Goal: Transaction & Acquisition: Purchase product/service

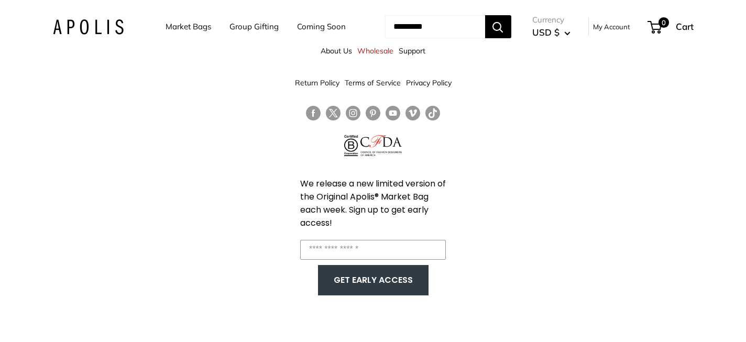
click at [179, 25] on link "Market Bags" at bounding box center [189, 26] width 46 height 15
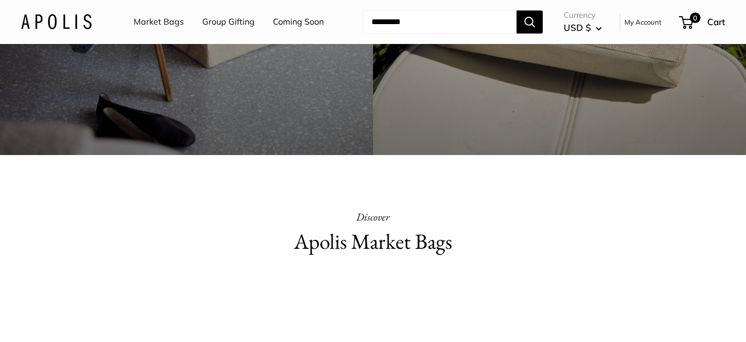
scroll to position [300, 0]
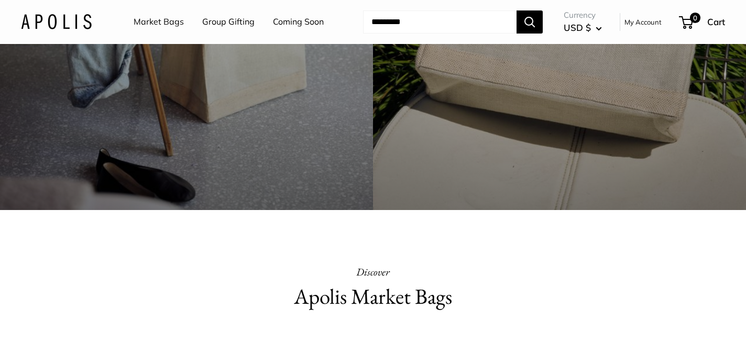
click at [168, 24] on link "Market Bags" at bounding box center [159, 22] width 50 height 16
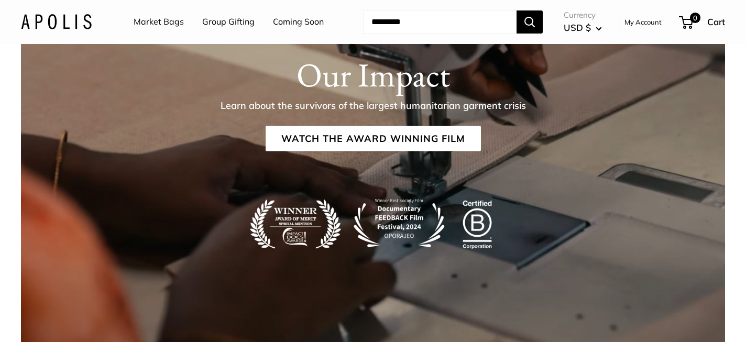
scroll to position [1754, 0]
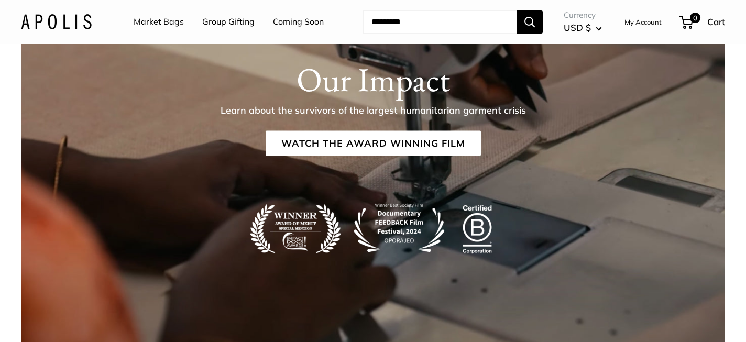
click at [166, 18] on link "Market Bags" at bounding box center [159, 22] width 50 height 16
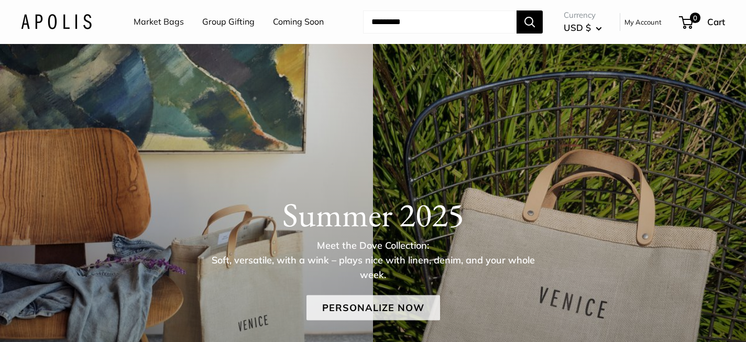
click at [359, 312] on link "Personalize Now" at bounding box center [373, 307] width 134 height 25
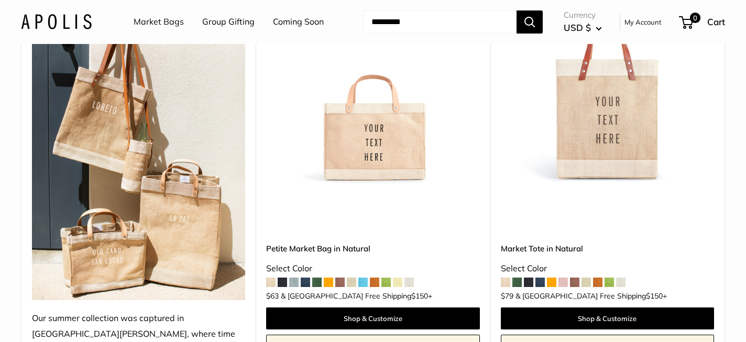
scroll to position [214, 0]
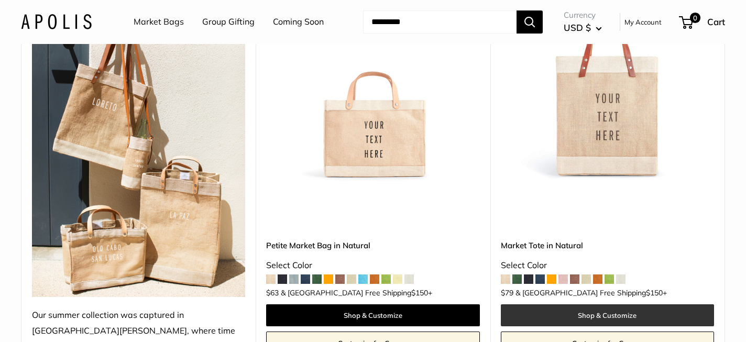
click at [541, 304] on link "Shop & Customize" at bounding box center [607, 315] width 213 height 22
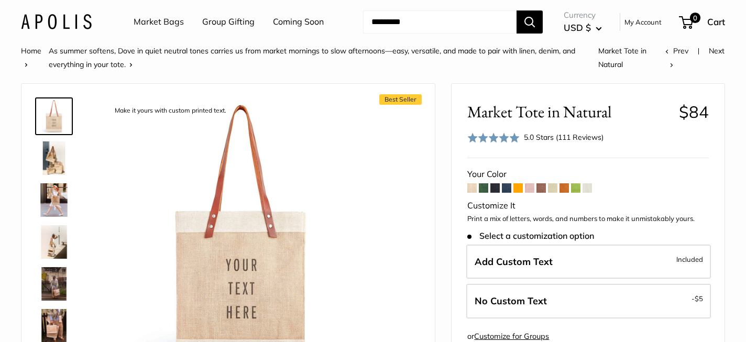
click at [56, 163] on img at bounding box center [54, 158] width 34 height 34
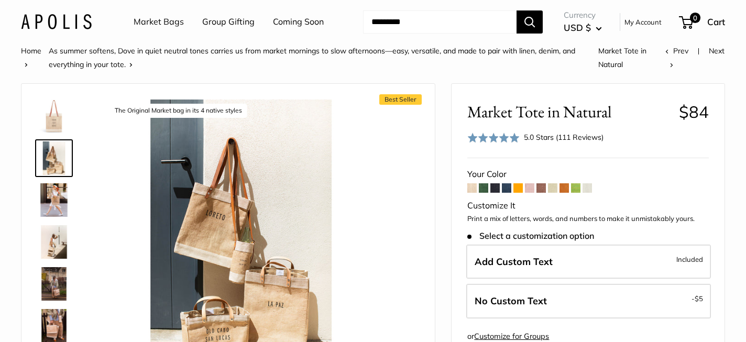
click at [53, 204] on img at bounding box center [54, 200] width 34 height 34
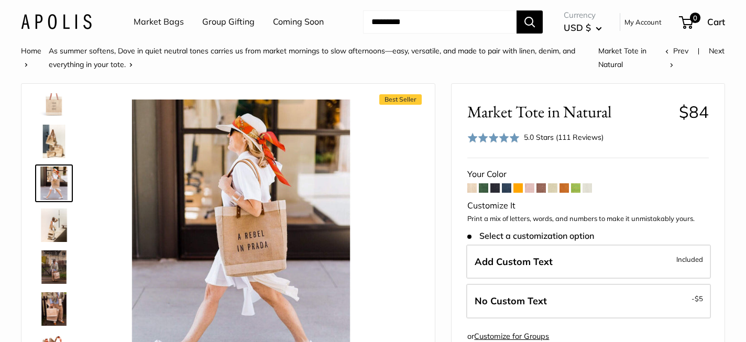
scroll to position [17, 0]
click at [52, 228] on img at bounding box center [54, 225] width 34 height 34
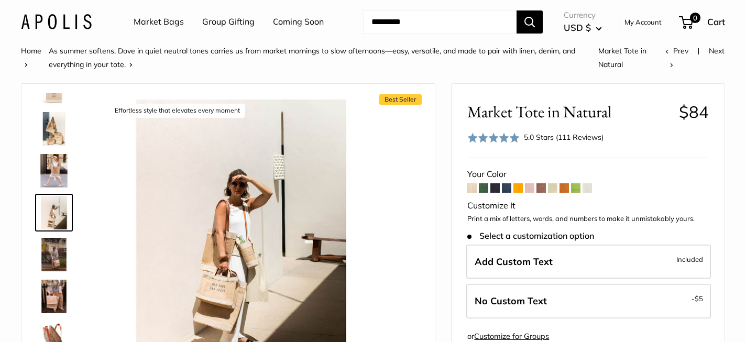
click at [51, 256] on img at bounding box center [54, 255] width 34 height 34
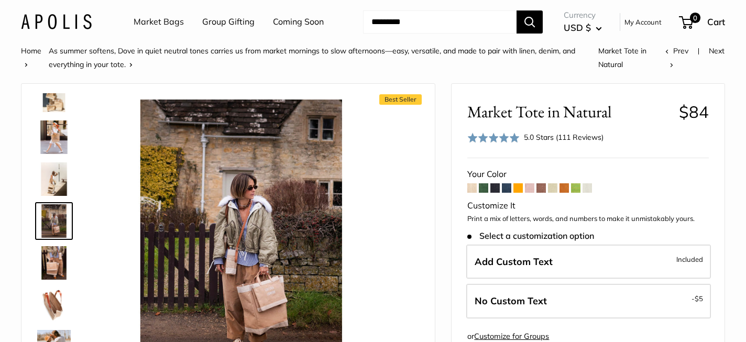
click at [51, 255] on img at bounding box center [54, 263] width 34 height 34
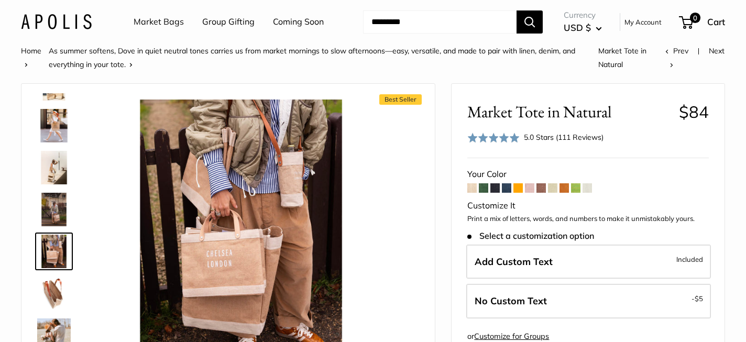
scroll to position [112, 0]
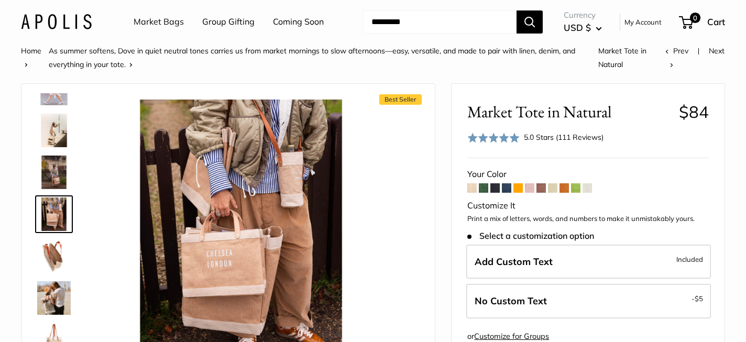
click at [51, 258] on img at bounding box center [54, 256] width 34 height 34
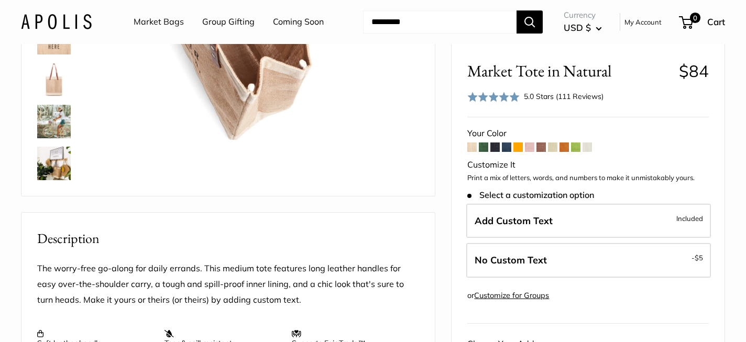
scroll to position [226, 0]
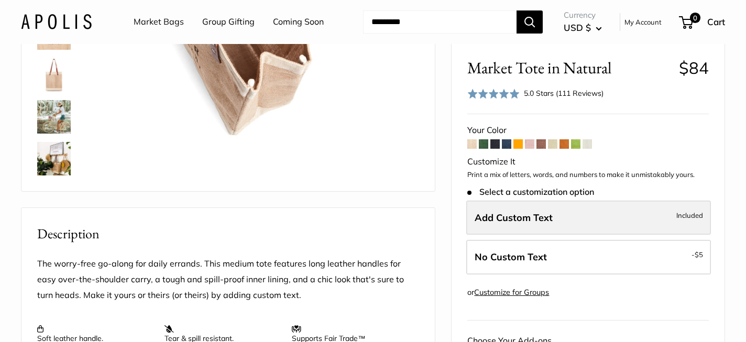
click at [488, 219] on span "Add Custom Text" at bounding box center [514, 217] width 78 height 12
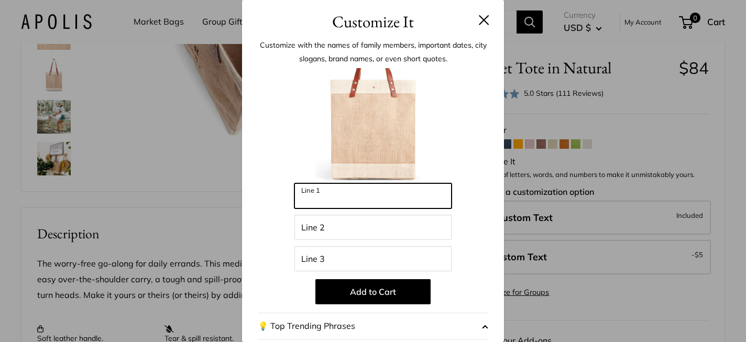
click at [403, 198] on input "Line 1" at bounding box center [372, 195] width 157 height 25
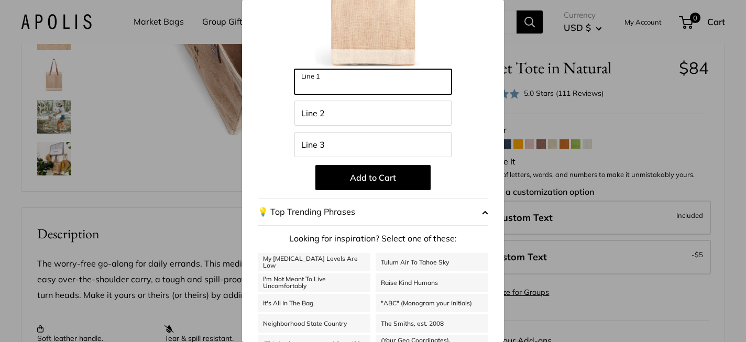
scroll to position [157, 0]
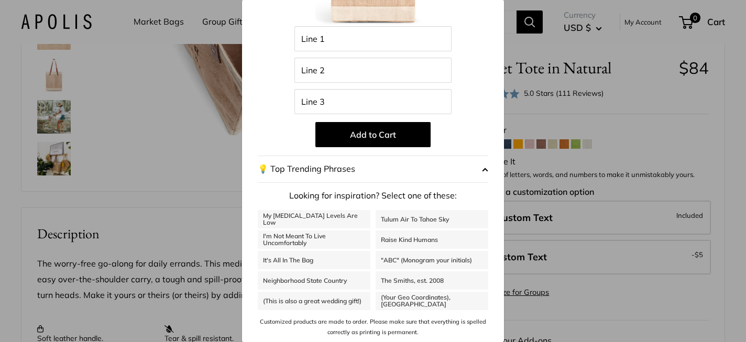
click at [286, 171] on button "💡 Top Trending Phrases" at bounding box center [373, 169] width 231 height 27
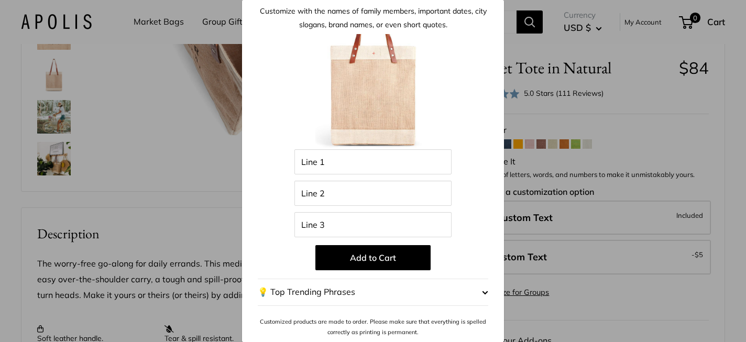
scroll to position [0, 0]
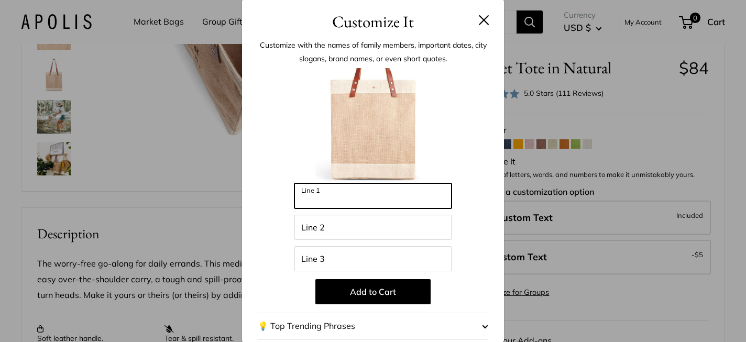
click at [326, 194] on input "Line 1" at bounding box center [372, 195] width 157 height 25
click at [481, 21] on button at bounding box center [484, 20] width 10 height 10
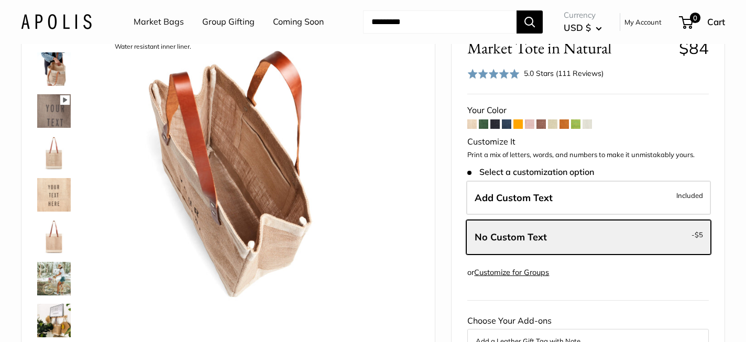
scroll to position [68, 0]
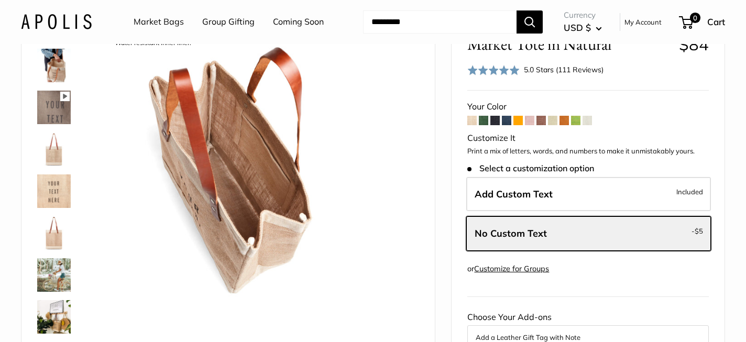
click at [509, 122] on span at bounding box center [506, 120] width 9 height 9
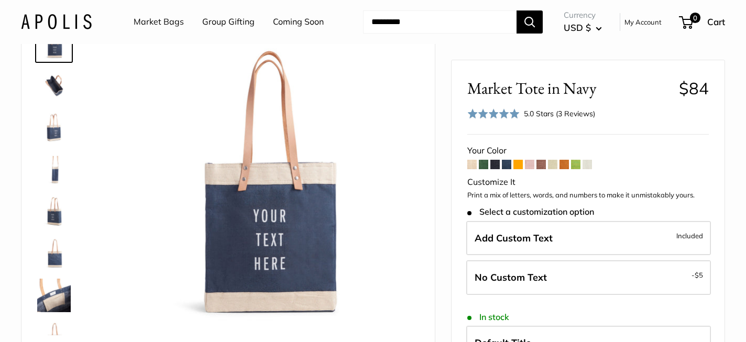
click at [575, 164] on span at bounding box center [575, 164] width 9 height 9
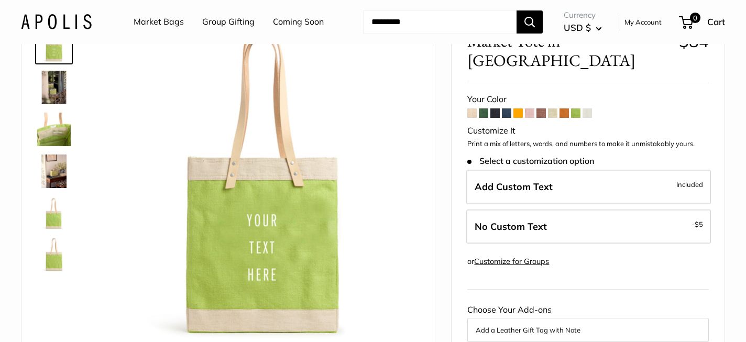
scroll to position [58, 0]
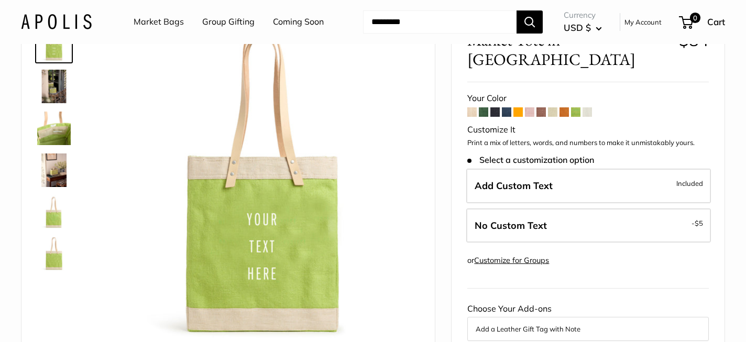
click at [587, 107] on span at bounding box center [587, 111] width 9 height 9
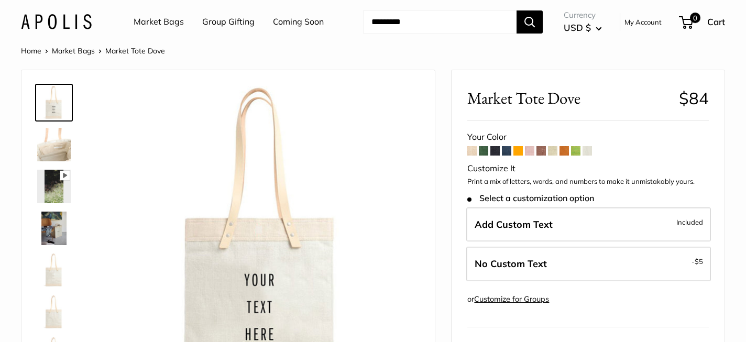
scroll to position [48, 0]
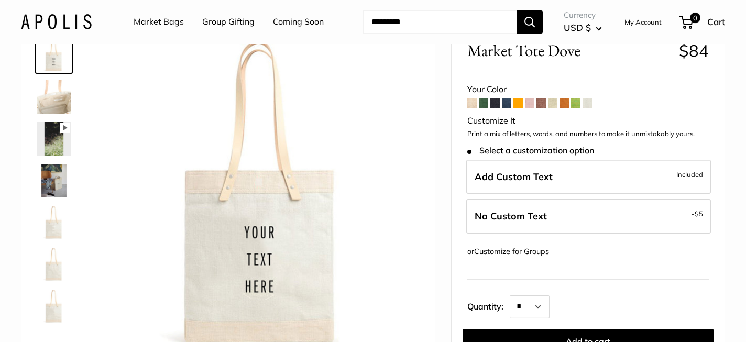
click at [474, 101] on span at bounding box center [471, 102] width 9 height 9
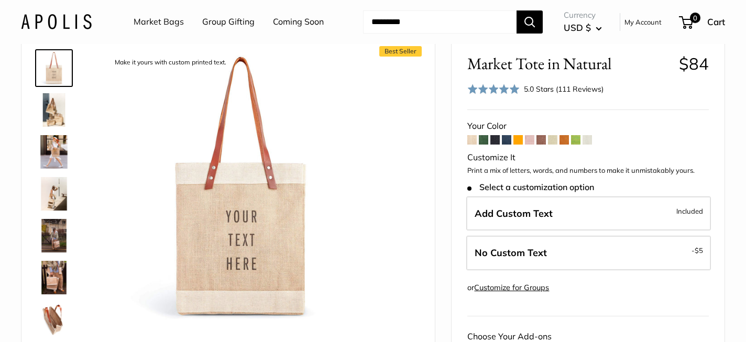
scroll to position [36, 0]
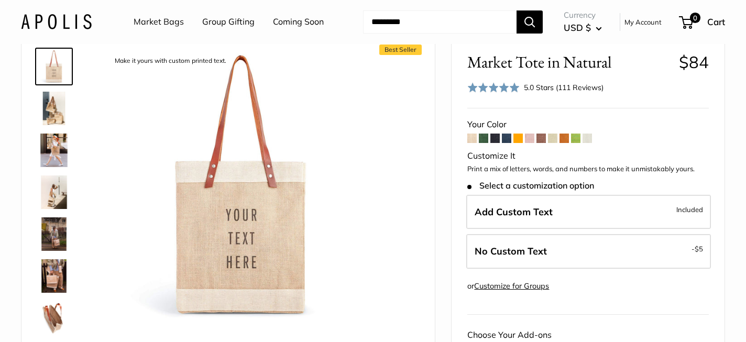
click at [493, 137] on span at bounding box center [494, 138] width 9 height 9
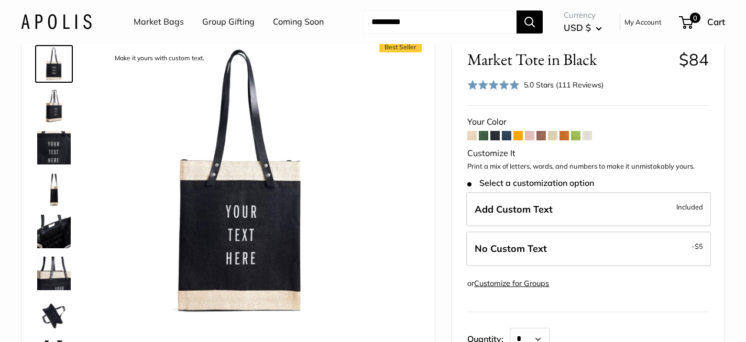
scroll to position [41, 0]
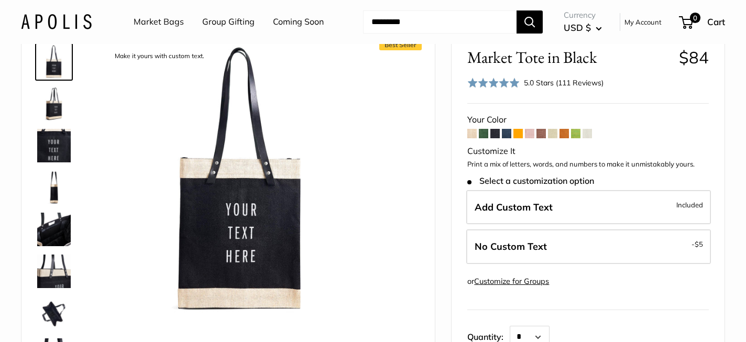
click at [472, 135] on span at bounding box center [471, 133] width 9 height 9
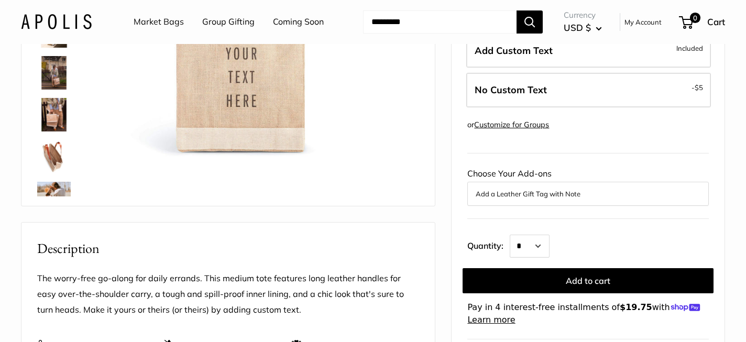
scroll to position [200, 0]
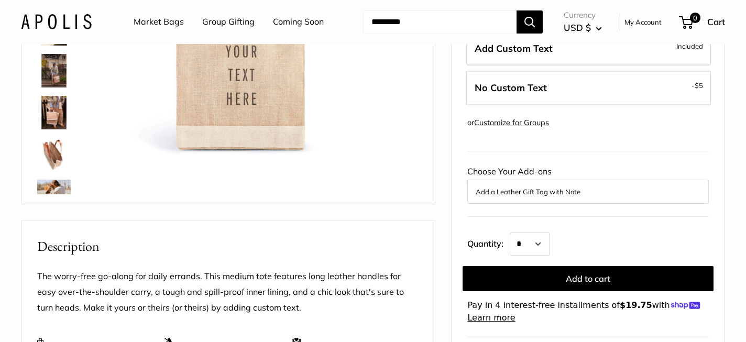
click at [57, 148] on img at bounding box center [54, 155] width 34 height 34
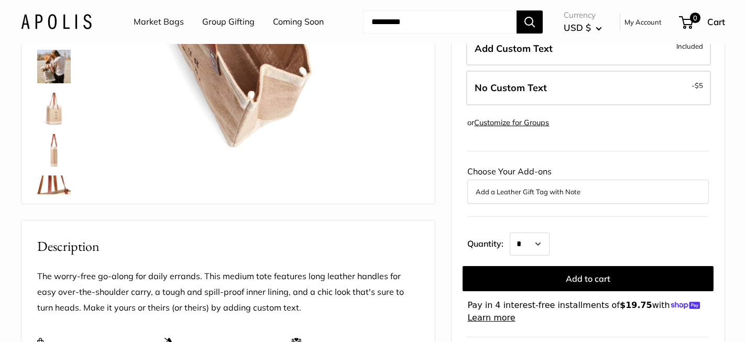
click at [54, 147] on img at bounding box center [54, 151] width 34 height 34
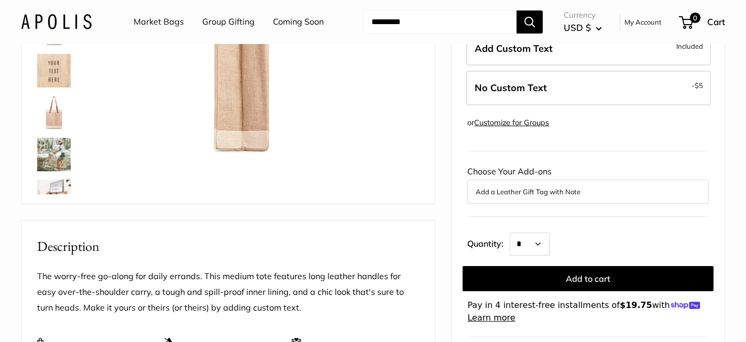
scroll to position [444, 0]
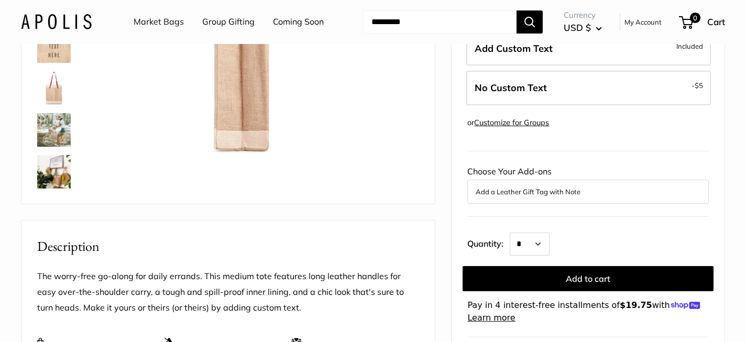
click at [52, 182] on img at bounding box center [54, 172] width 34 height 34
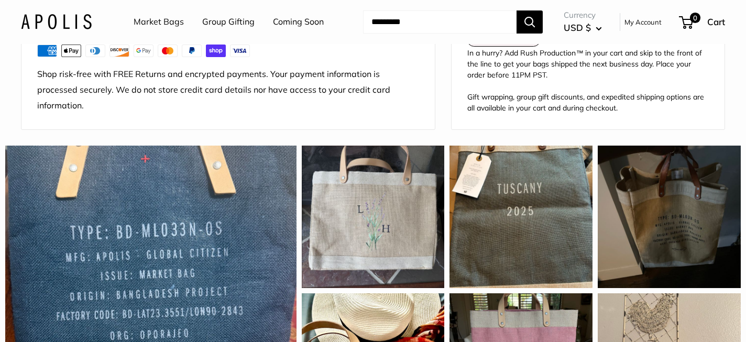
scroll to position [817, 0]
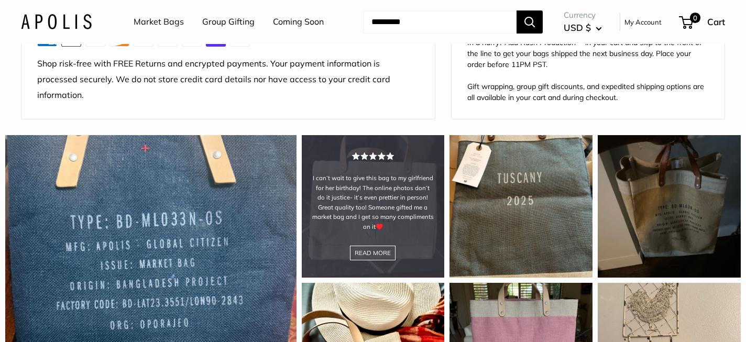
click at [353, 178] on div "I can’t wait to give this bag to my girlfriend for her birthday! The online pho…" at bounding box center [373, 206] width 143 height 143
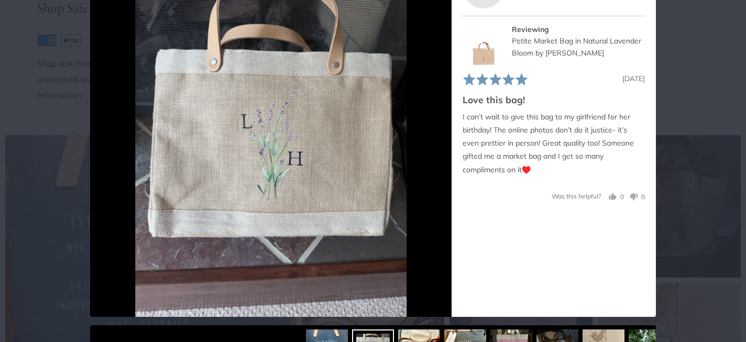
scroll to position [120, 0]
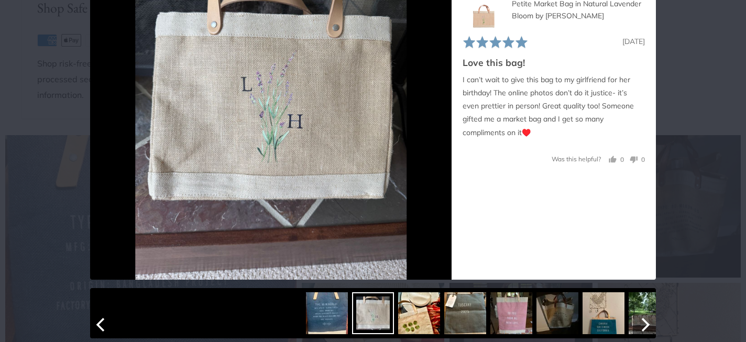
click at [418, 324] on img at bounding box center [419, 313] width 42 height 42
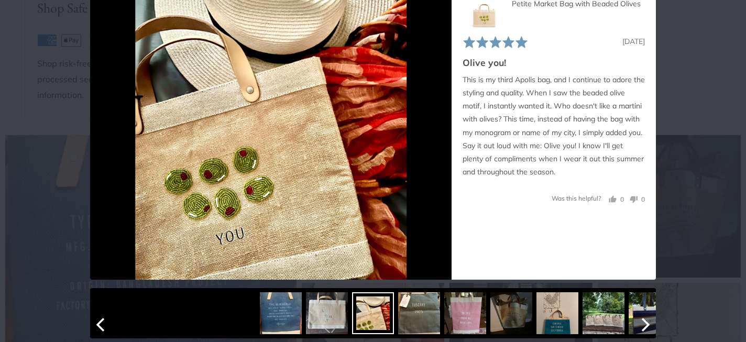
click at [464, 320] on img at bounding box center [465, 313] width 42 height 42
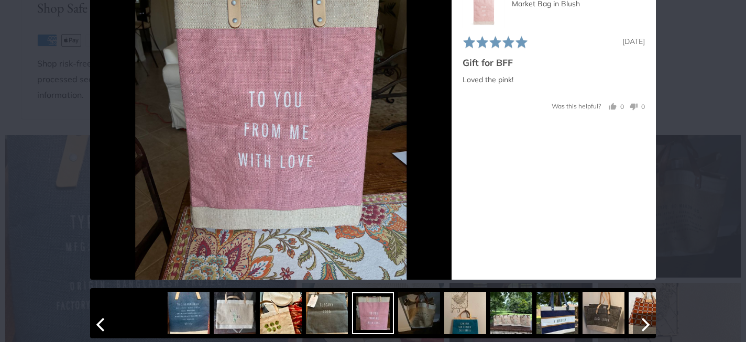
click at [510, 317] on img at bounding box center [511, 313] width 42 height 42
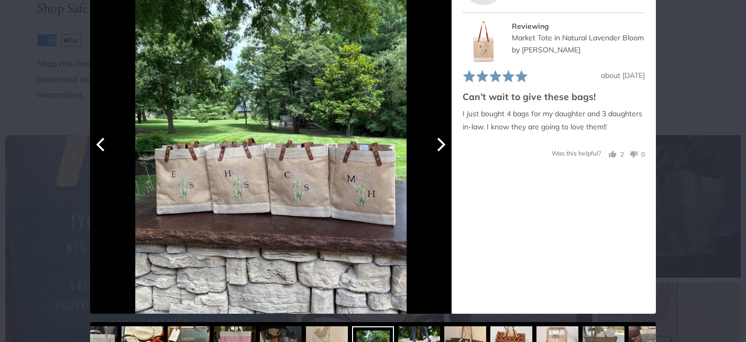
scroll to position [83, 0]
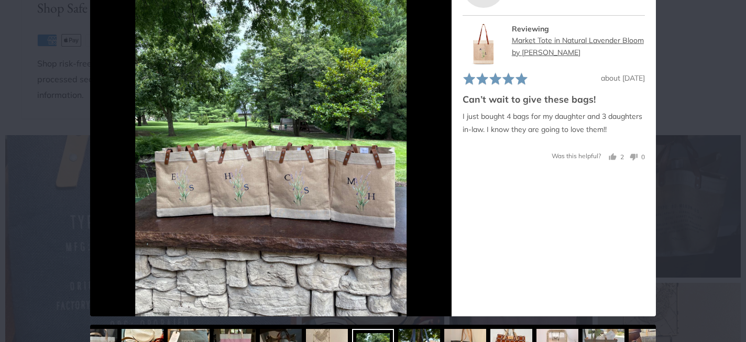
click at [523, 42] on link "Market Tote in Natural Lavender Bloom by [PERSON_NAME]" at bounding box center [578, 46] width 132 height 21
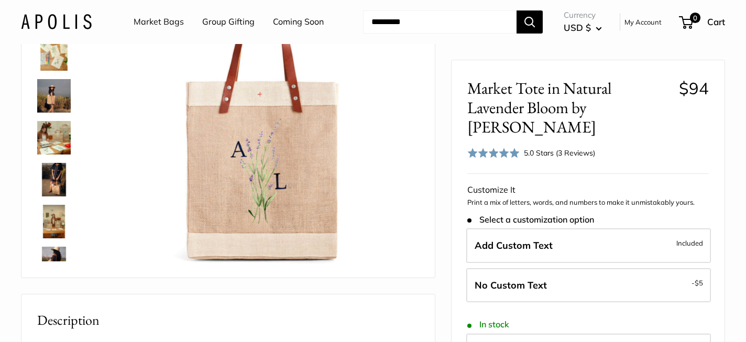
scroll to position [135, 0]
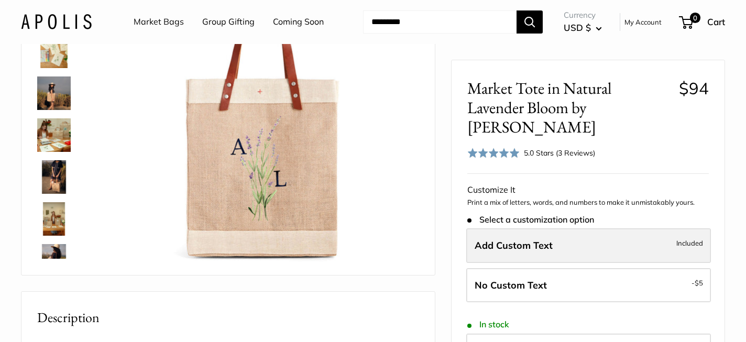
click at [546, 247] on span "Add Custom Text" at bounding box center [514, 245] width 78 height 12
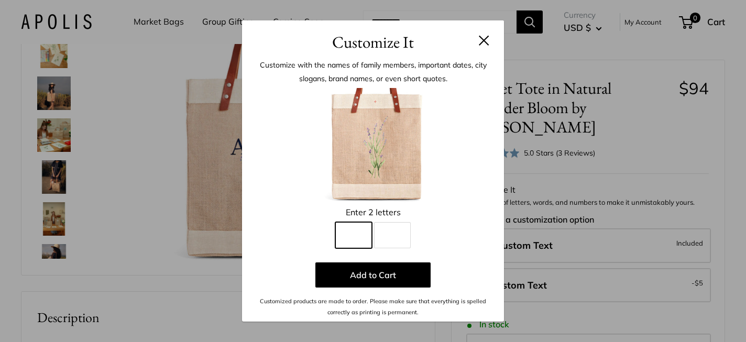
click at [356, 238] on input "Line 1" at bounding box center [353, 235] width 37 height 26
type input "*"
click at [385, 236] on input "Line 2" at bounding box center [392, 235] width 37 height 26
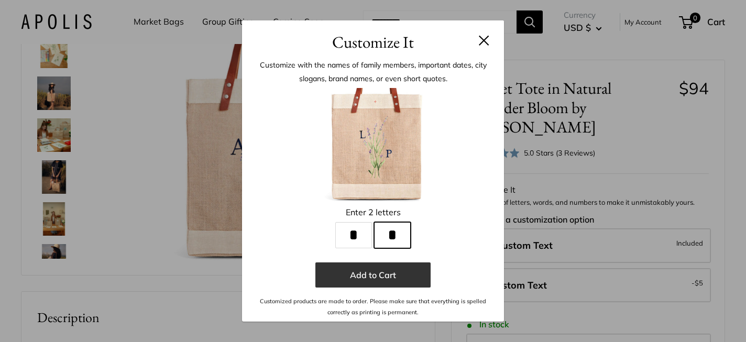
type input "*"
click at [357, 276] on button "Add to Cart" at bounding box center [372, 274] width 115 height 25
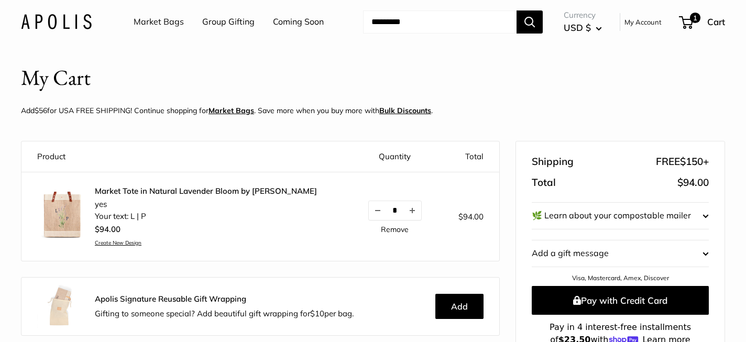
click at [404, 108] on u "Bulk Discounts" at bounding box center [405, 110] width 52 height 9
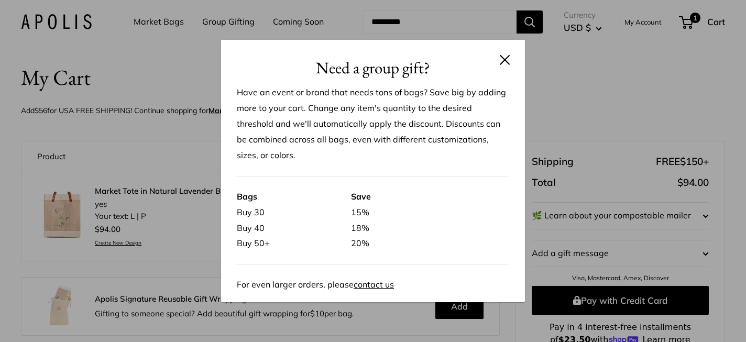
click at [511, 62] on header "Need a group gift?" at bounding box center [373, 60] width 304 height 40
click at [505, 61] on button at bounding box center [505, 59] width 10 height 10
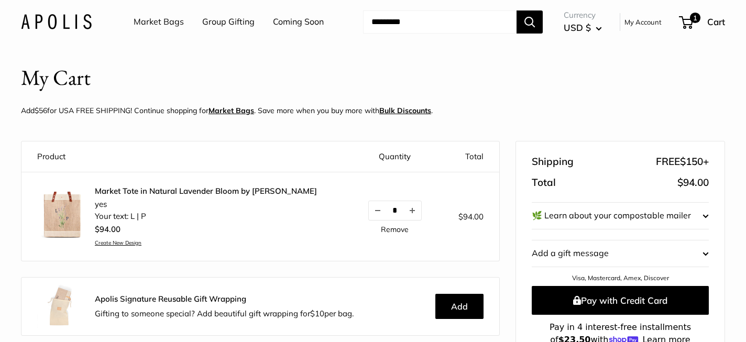
click at [300, 21] on link "Coming Soon" at bounding box center [298, 22] width 51 height 16
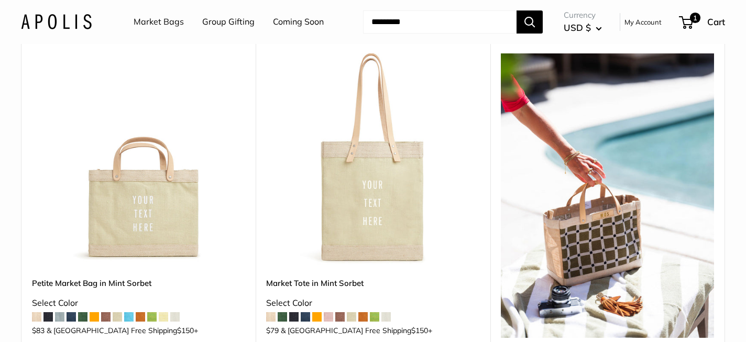
scroll to position [928, 0]
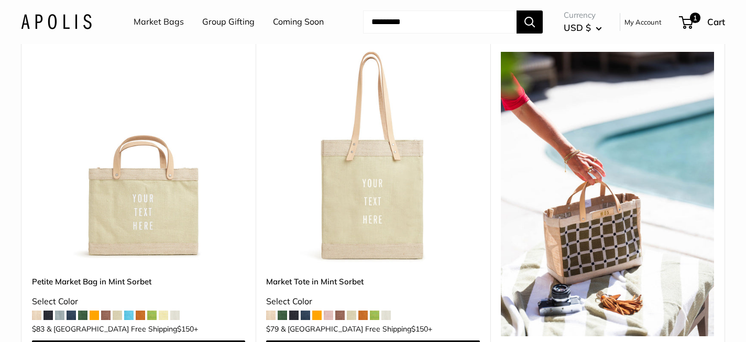
click at [577, 210] on img at bounding box center [607, 194] width 213 height 284
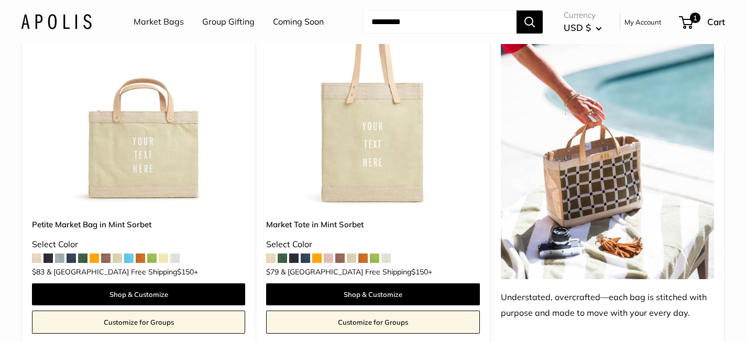
scroll to position [982, 0]
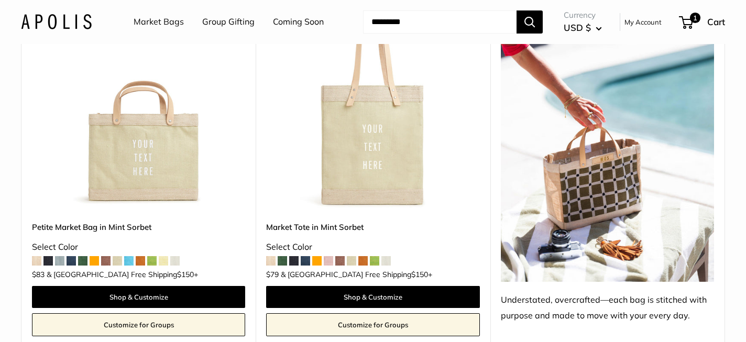
click at [593, 294] on div "Understated, overcrafted—each bag is stitched with purpose and made to move wit…" at bounding box center [607, 307] width 213 height 31
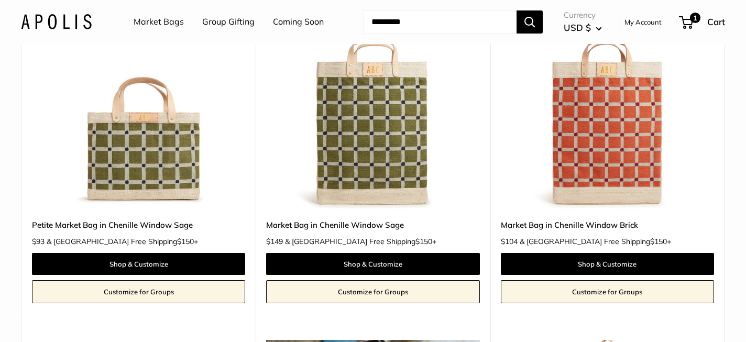
scroll to position [1361, 0]
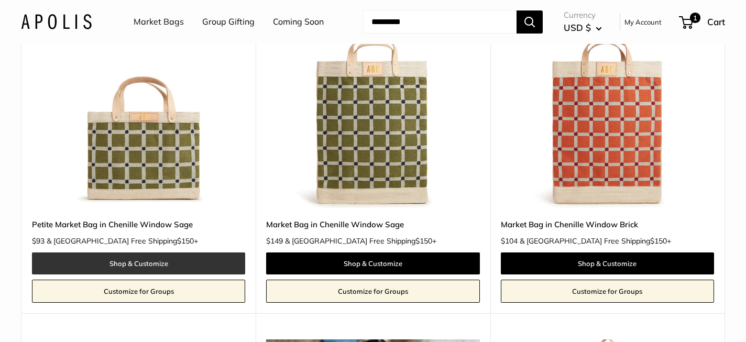
click at [148, 253] on link "Shop & Customize" at bounding box center [138, 264] width 213 height 22
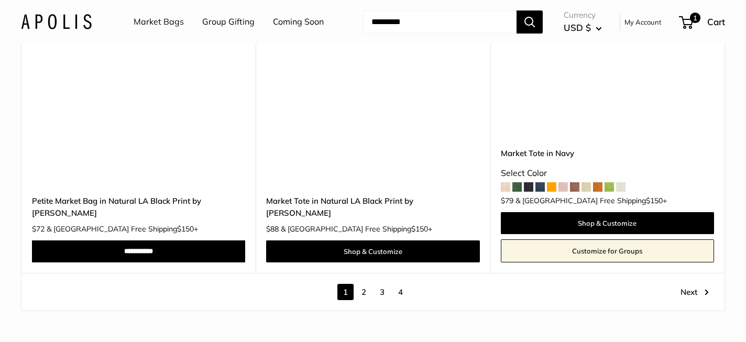
scroll to position [5851, 0]
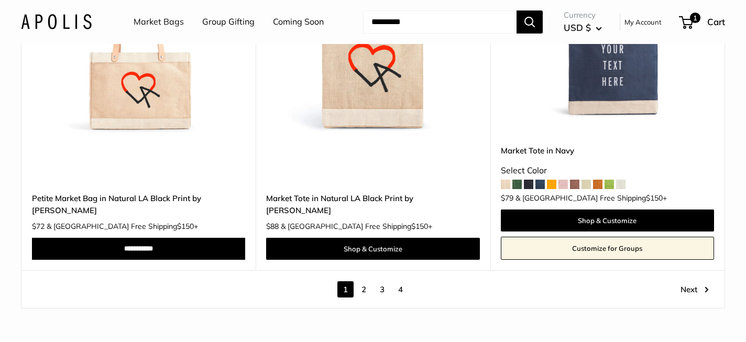
click at [363, 281] on link "2" at bounding box center [364, 289] width 16 height 16
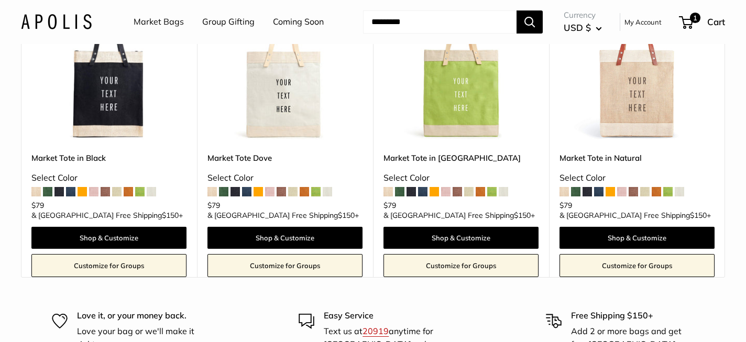
scroll to position [6018, 0]
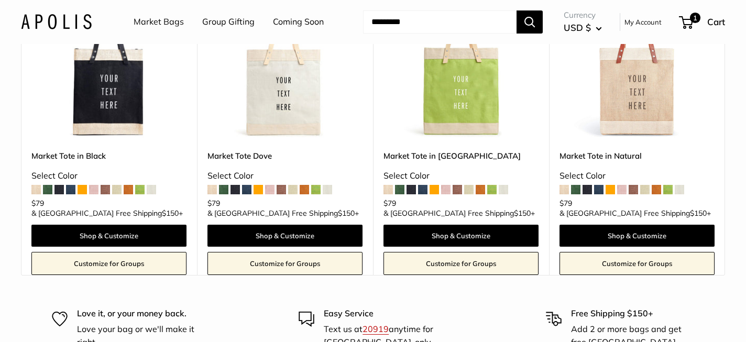
click at [583, 155] on link "Market Tote in Natural" at bounding box center [637, 156] width 155 height 12
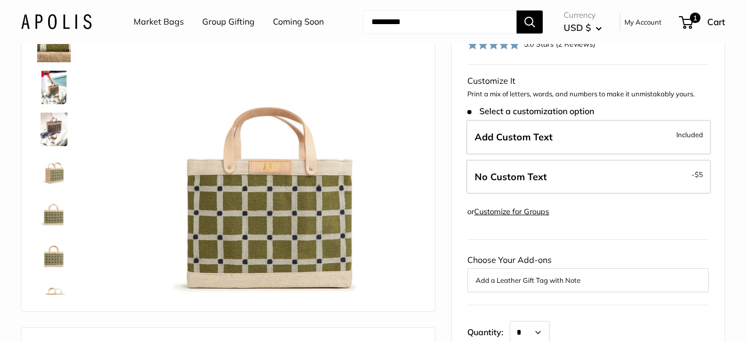
scroll to position [112, 0]
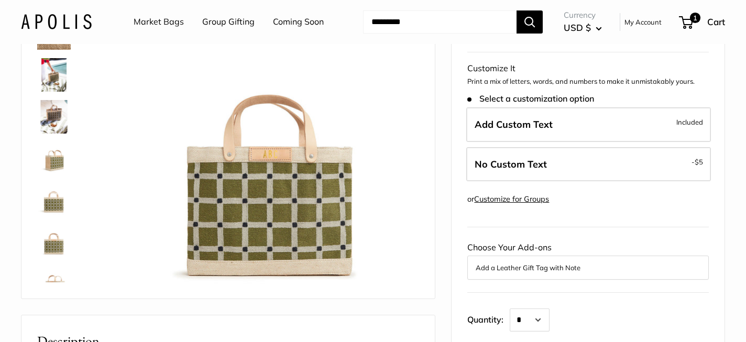
click at [51, 170] on img at bounding box center [54, 159] width 34 height 34
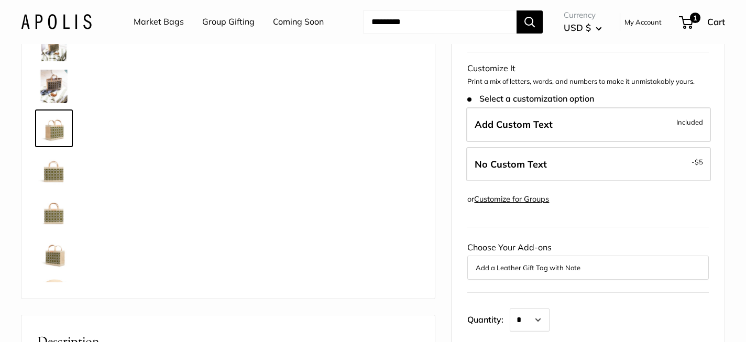
scroll to position [32, 0]
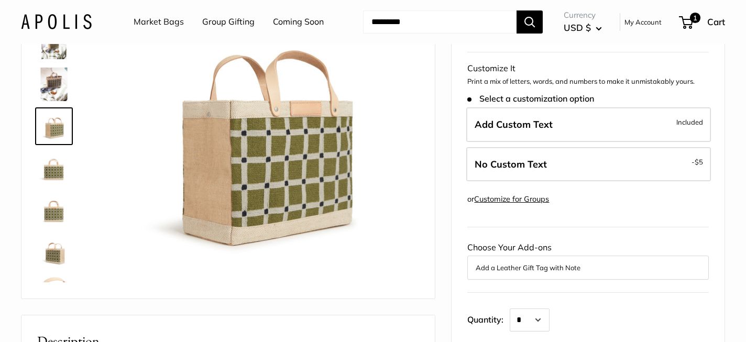
click at [55, 170] on img at bounding box center [54, 168] width 34 height 34
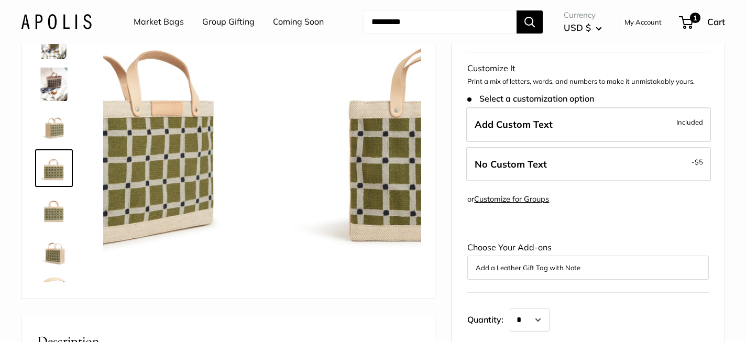
scroll to position [67, 0]
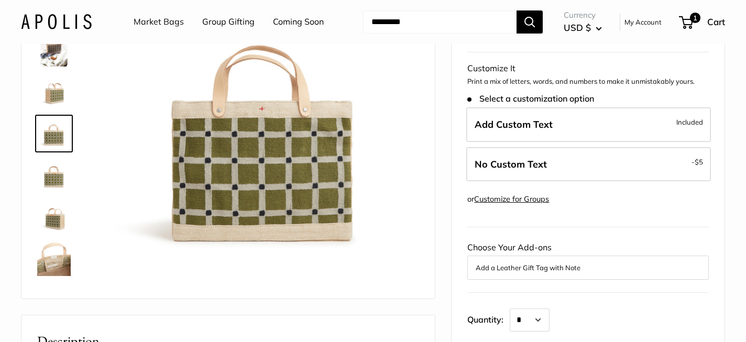
click at [54, 201] on img at bounding box center [54, 218] width 34 height 34
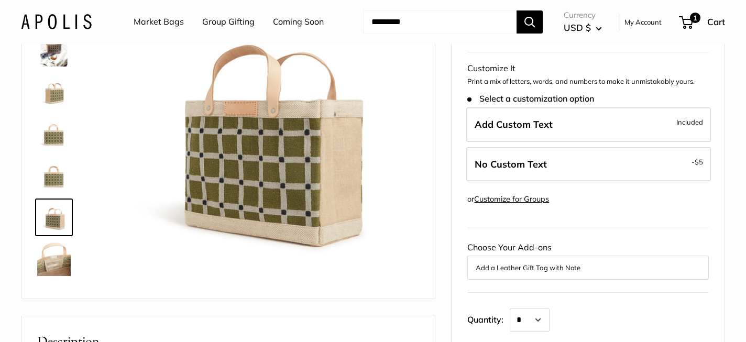
click at [52, 256] on img at bounding box center [54, 260] width 34 height 34
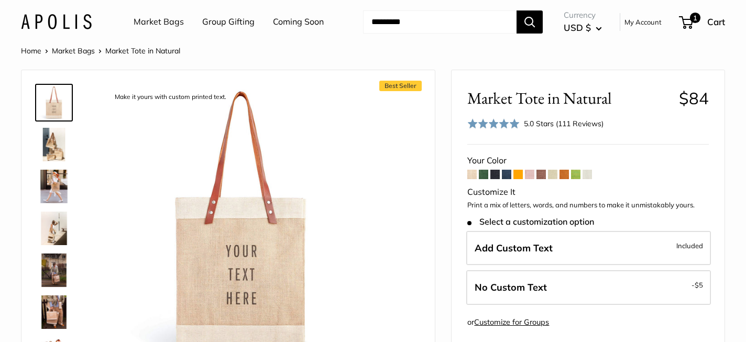
click at [47, 184] on img at bounding box center [54, 187] width 34 height 34
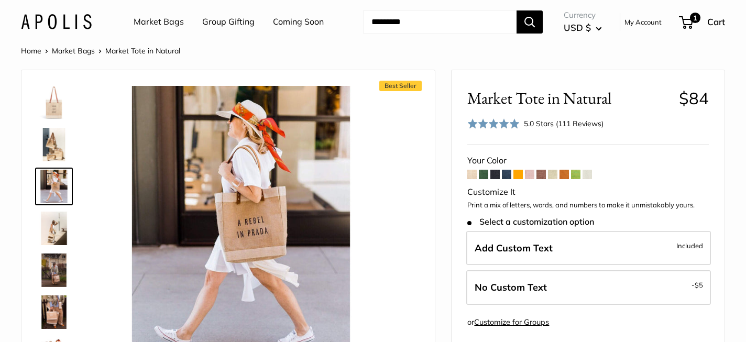
click at [49, 226] on img at bounding box center [54, 229] width 34 height 34
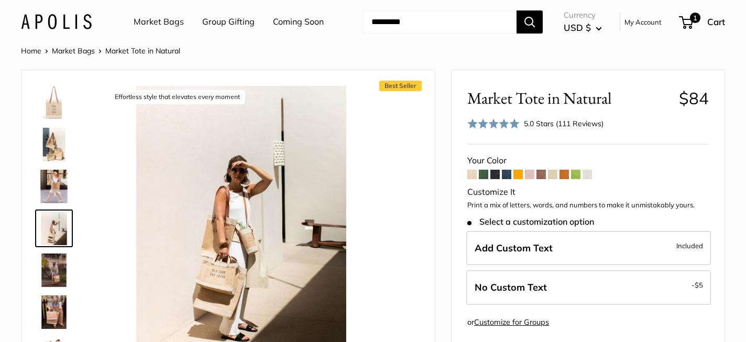
click at [56, 150] on img at bounding box center [54, 145] width 34 height 34
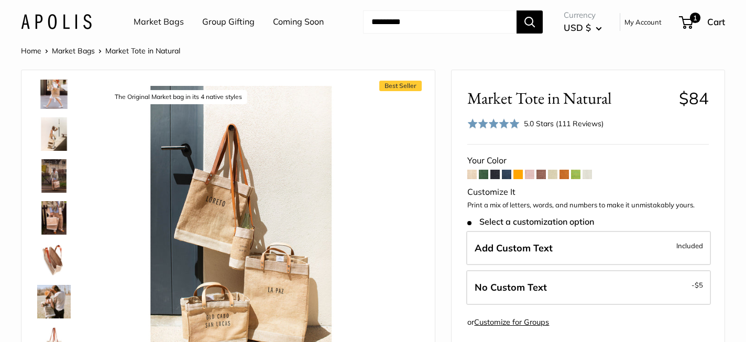
scroll to position [98, 0]
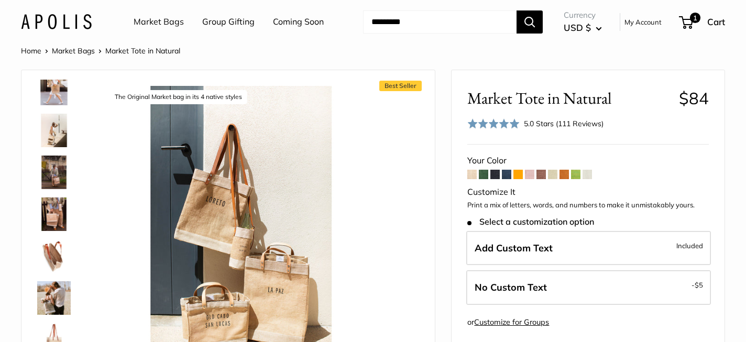
click at [53, 302] on img at bounding box center [54, 298] width 34 height 34
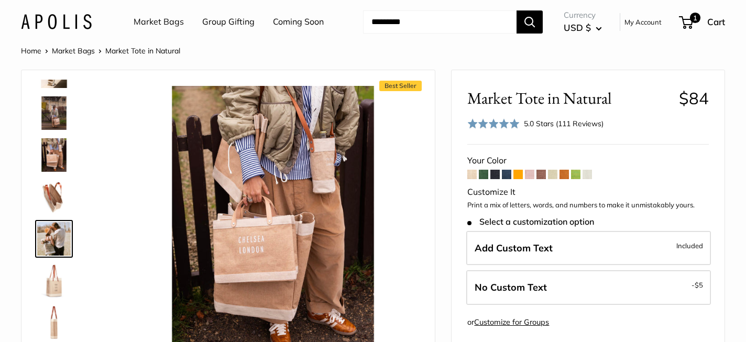
scroll to position [158, 0]
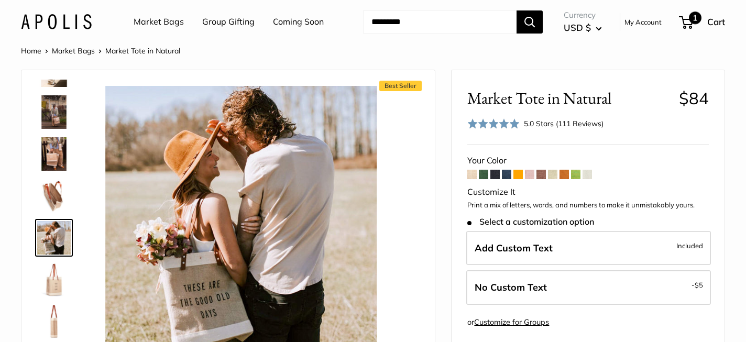
click at [687, 23] on span "1" at bounding box center [686, 22] width 14 height 13
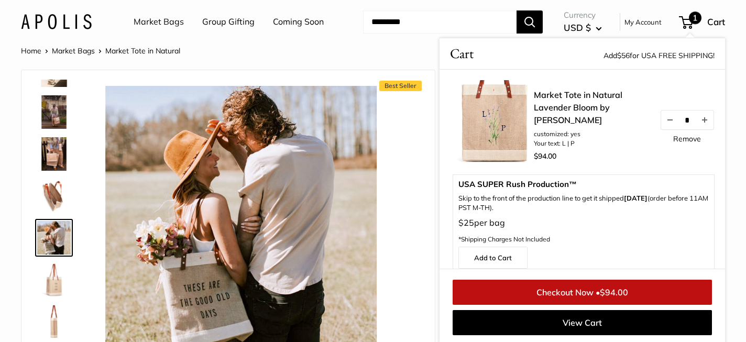
click at [590, 294] on link "Checkout Now • $94.00" at bounding box center [582, 292] width 259 height 25
